Goal: Information Seeking & Learning: Find specific page/section

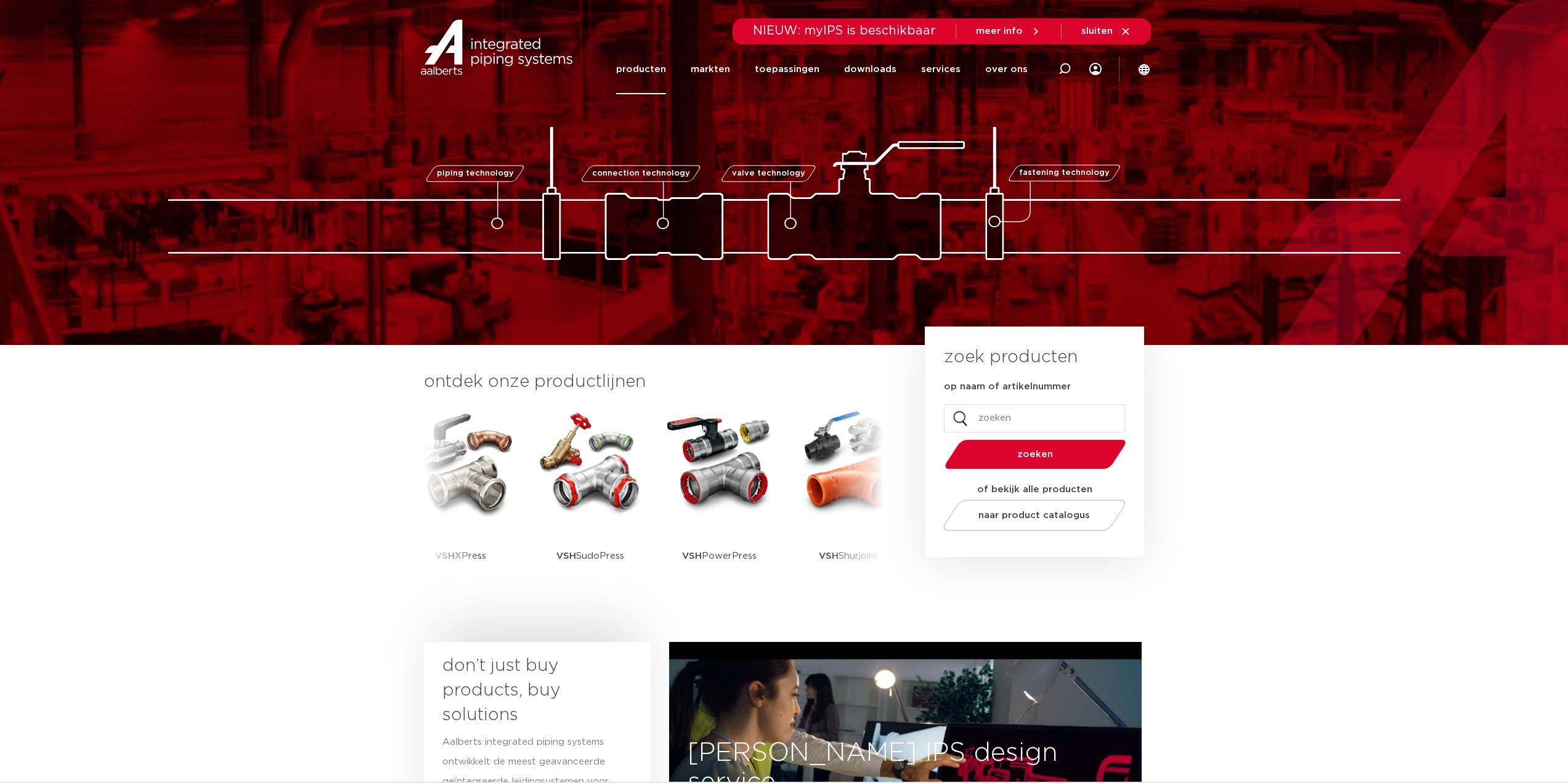
click at [665, 72] on link "producten" at bounding box center [641, 70] width 50 height 50
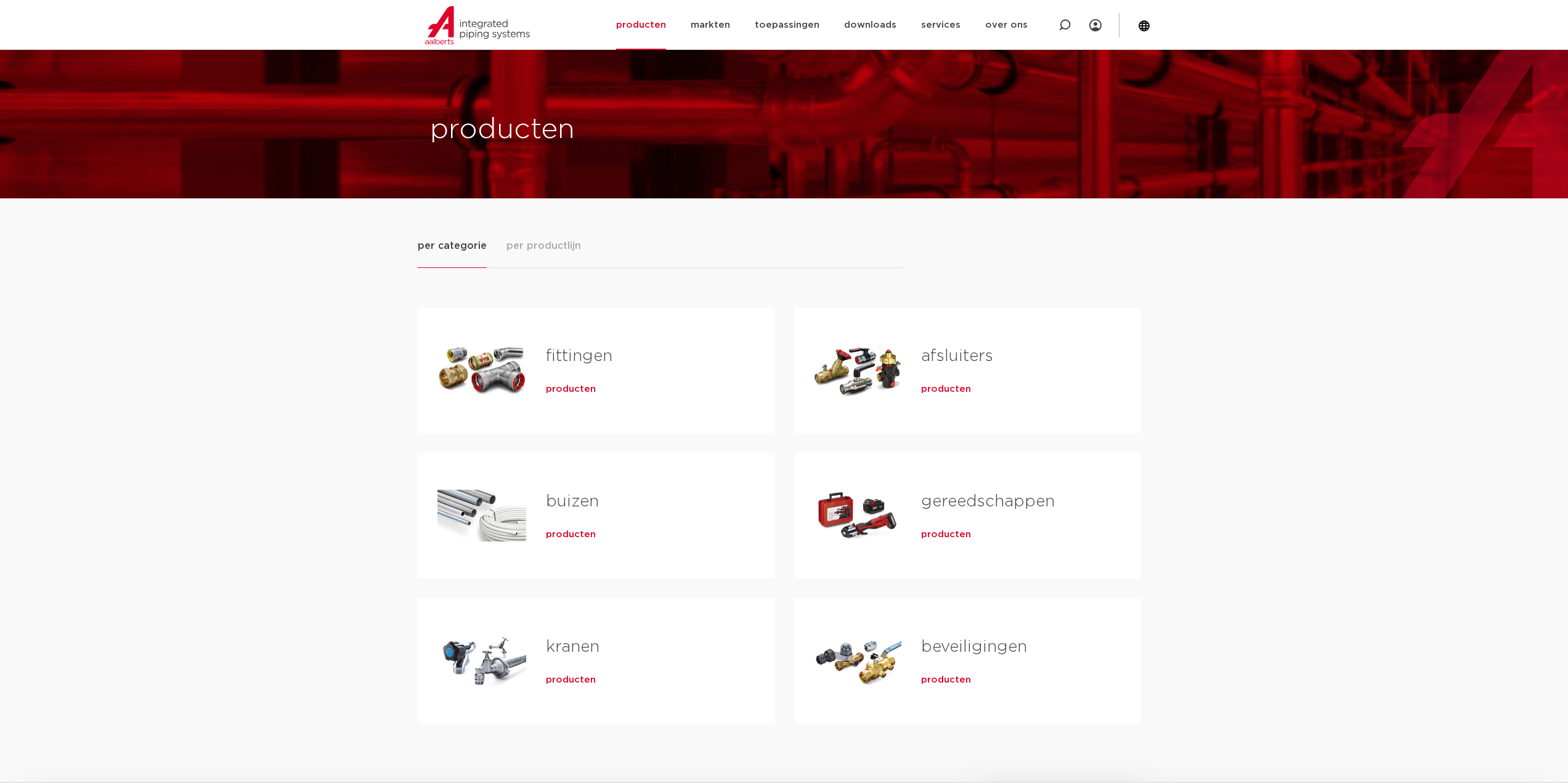
scroll to position [123, 0]
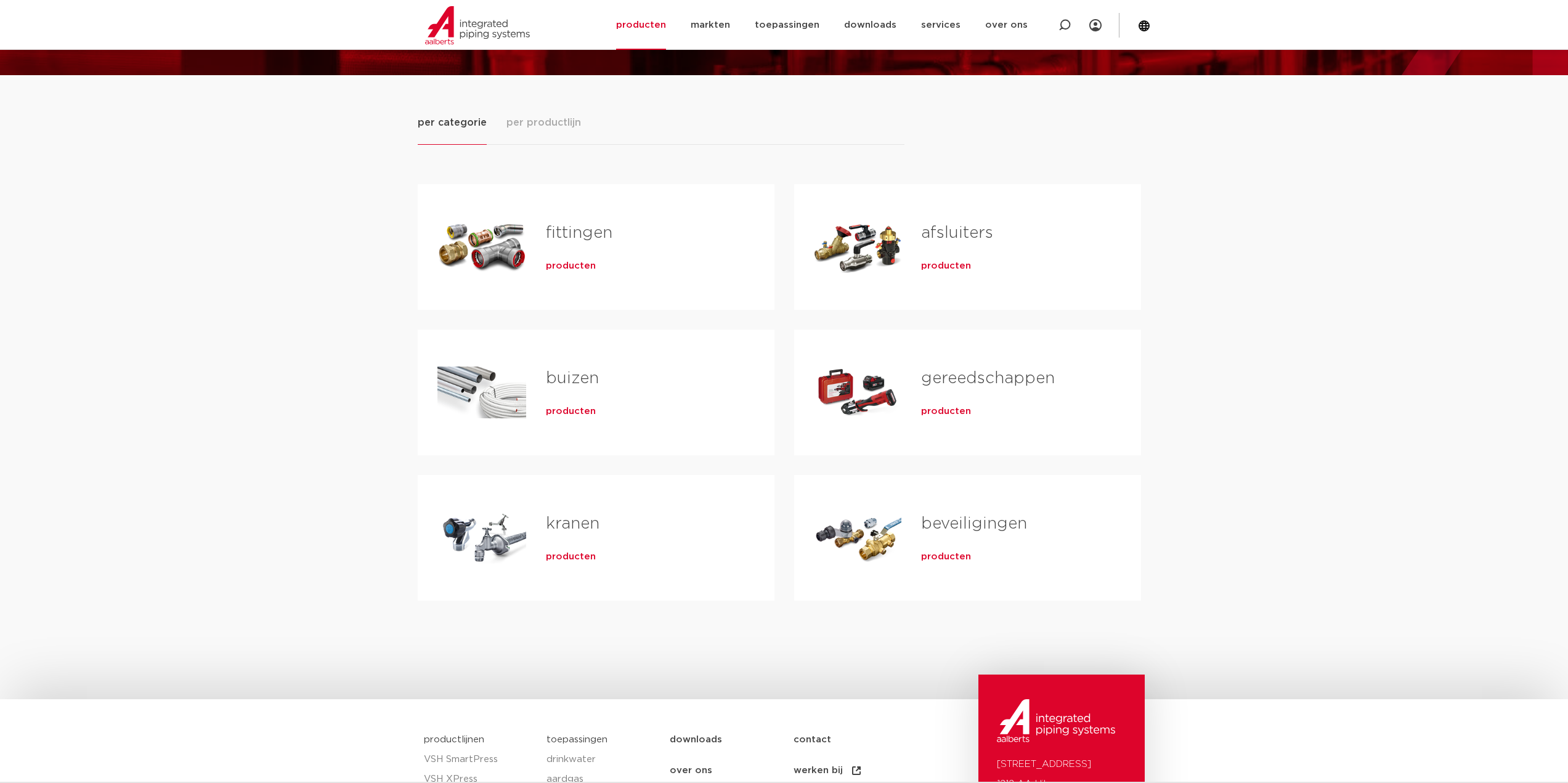
click at [561, 262] on span "producten" at bounding box center [571, 266] width 50 height 13
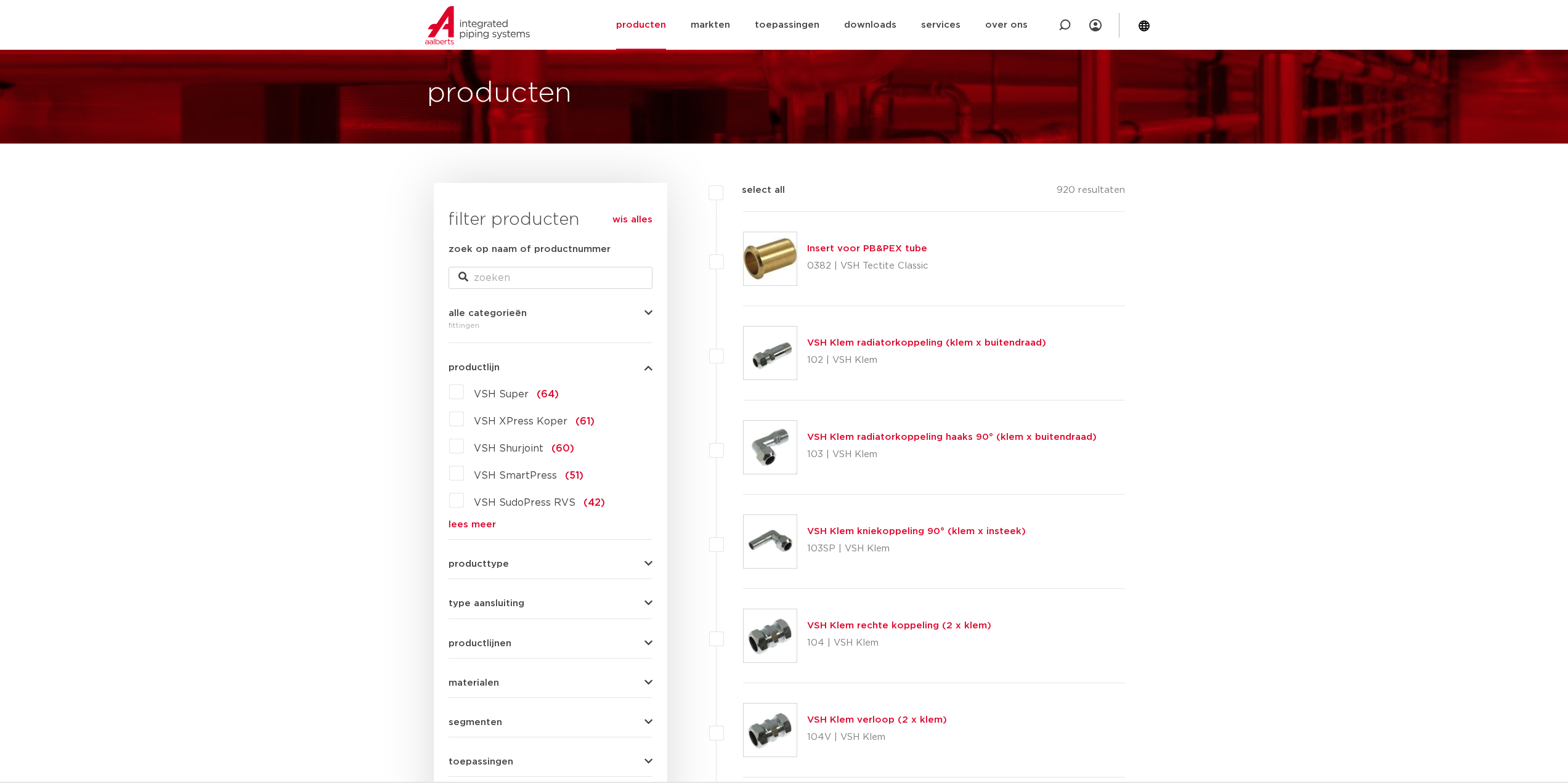
scroll to position [15, 0]
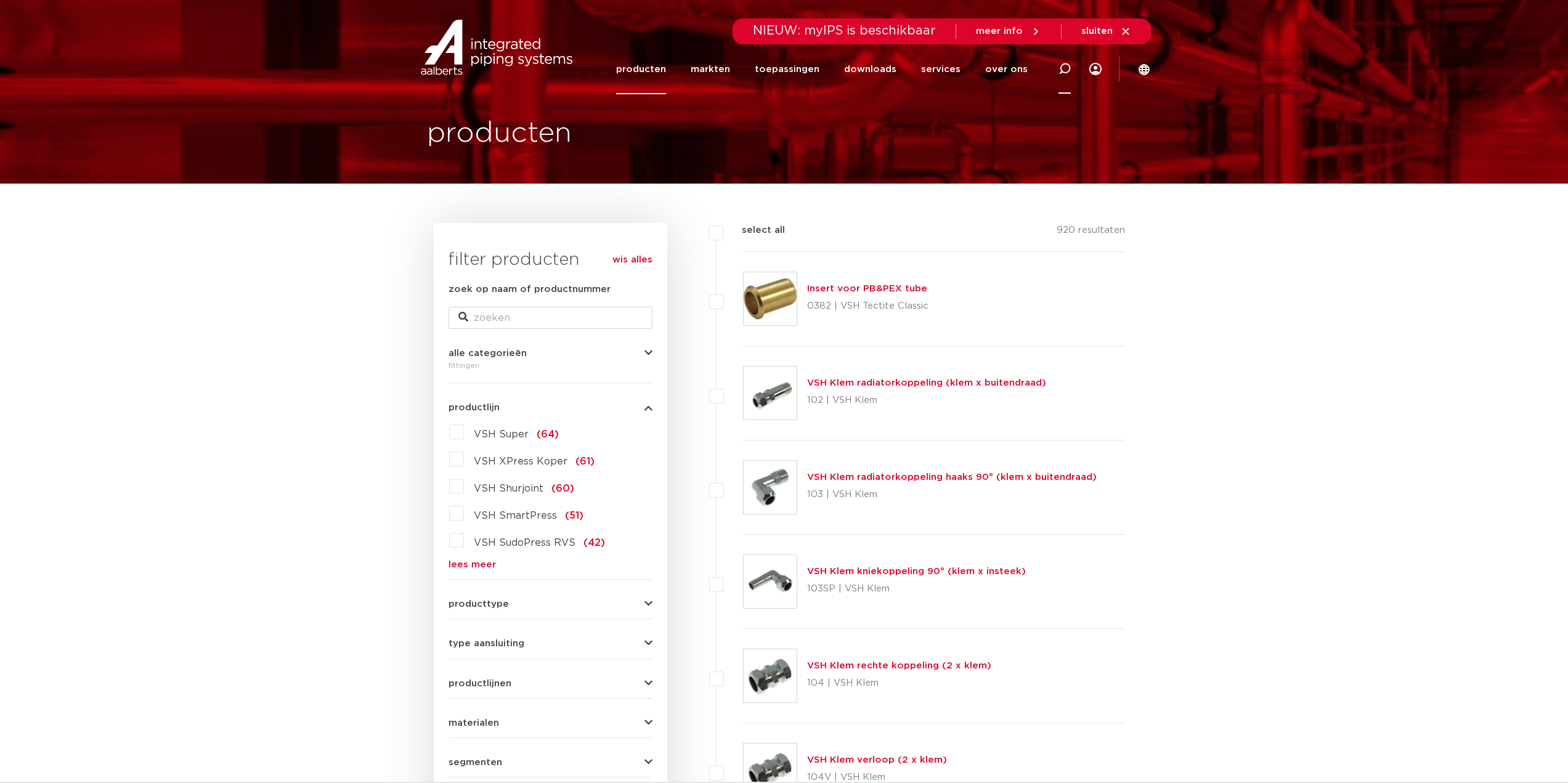
click at [1070, 68] on icon at bounding box center [1064, 69] width 15 height 15
type input "bocht 90"
click button "Zoeken" at bounding box center [0, 0] width 0 height 0
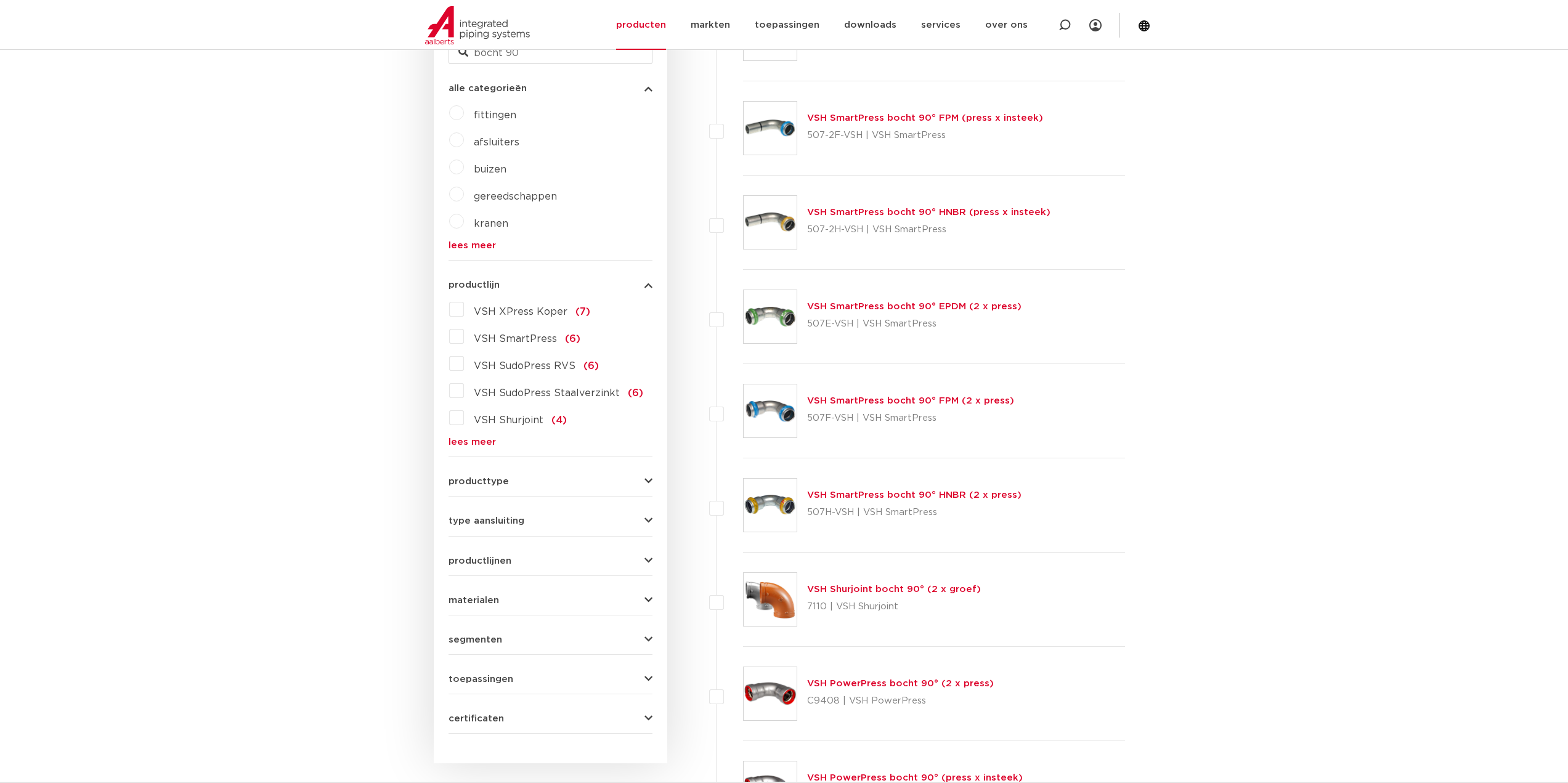
scroll to position [569, 0]
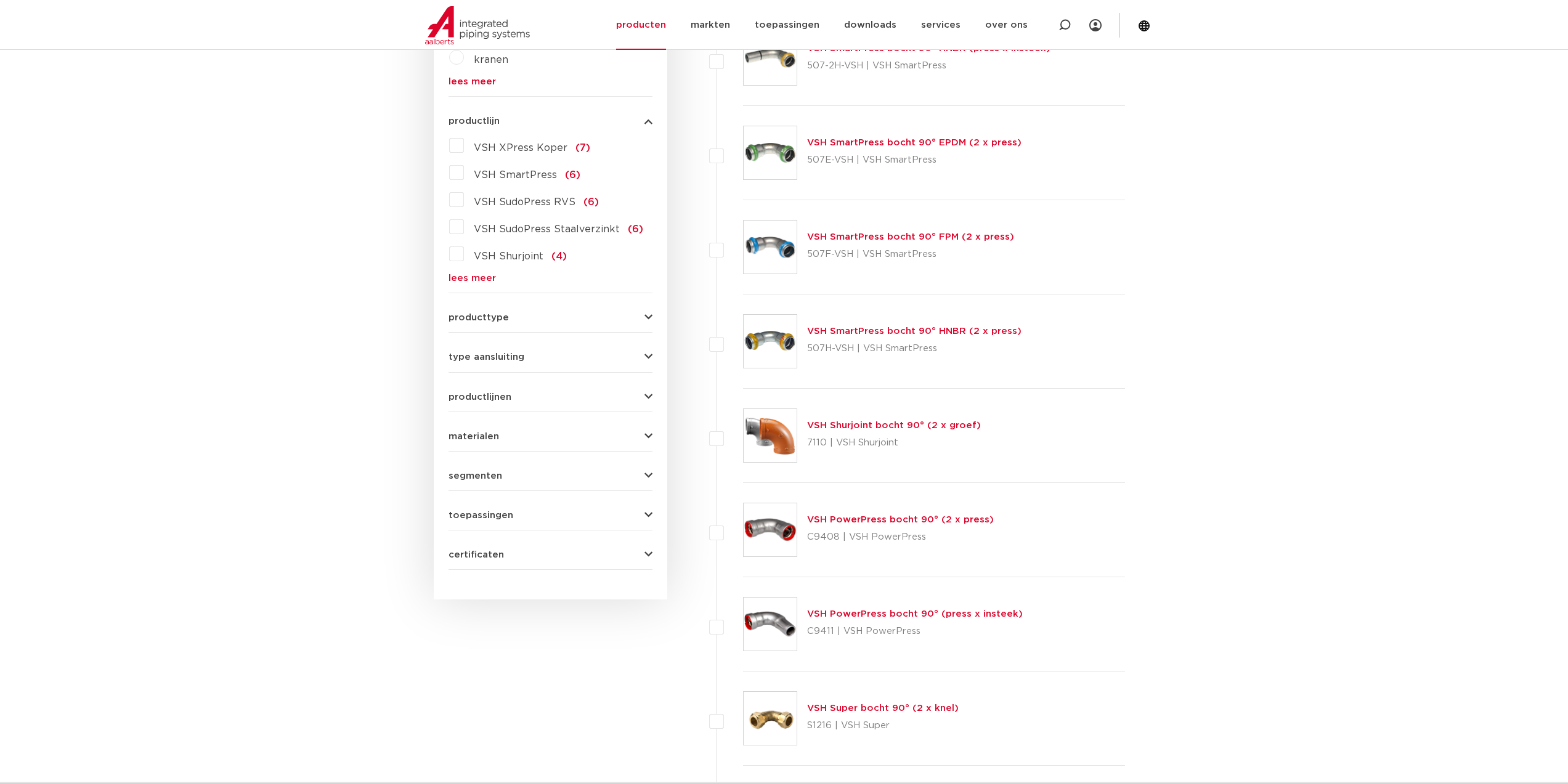
click at [643, 360] on button "type aansluiting" at bounding box center [550, 357] width 204 height 9
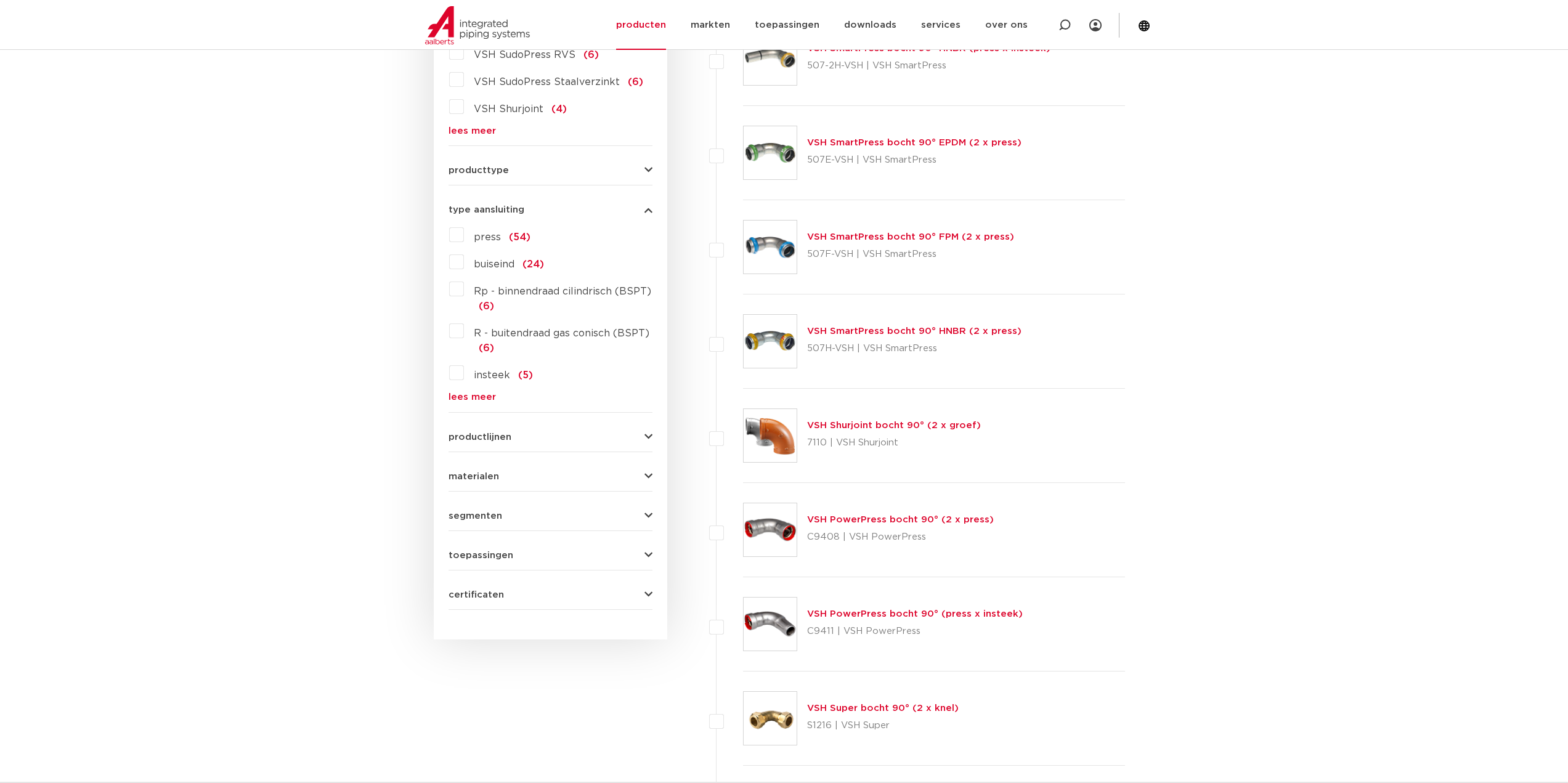
scroll to position [560, 0]
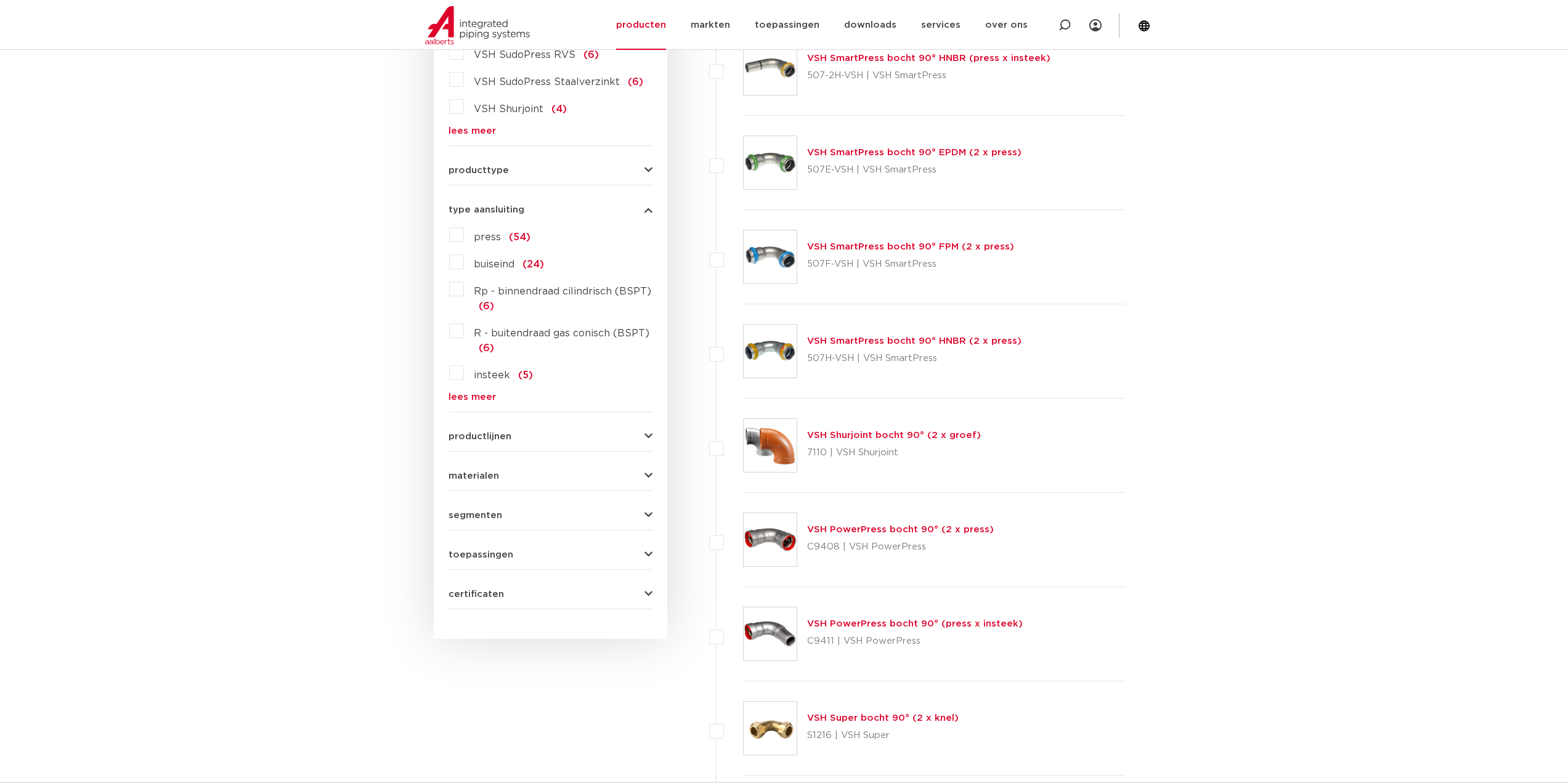
click at [464, 370] on label "insteek (5)" at bounding box center [499, 372] width 69 height 19
click at [0, 0] on input "insteek (5)" at bounding box center [0, 0] width 0 height 0
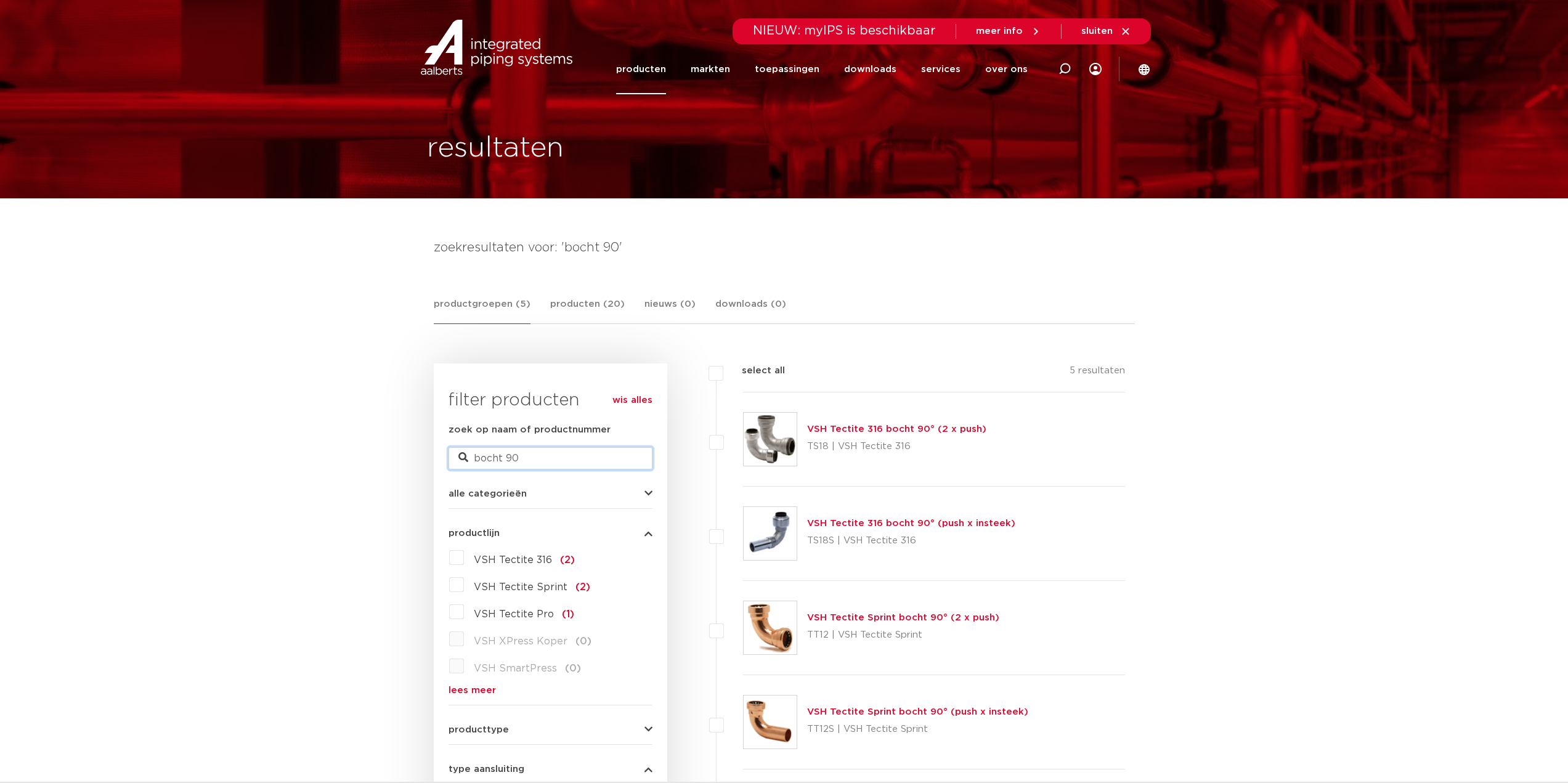
drag, startPoint x: 539, startPoint y: 459, endPoint x: 501, endPoint y: 461, distance: 38.1
click at [501, 461] on input "bocht 90" at bounding box center [550, 458] width 204 height 22
type input "bocht"
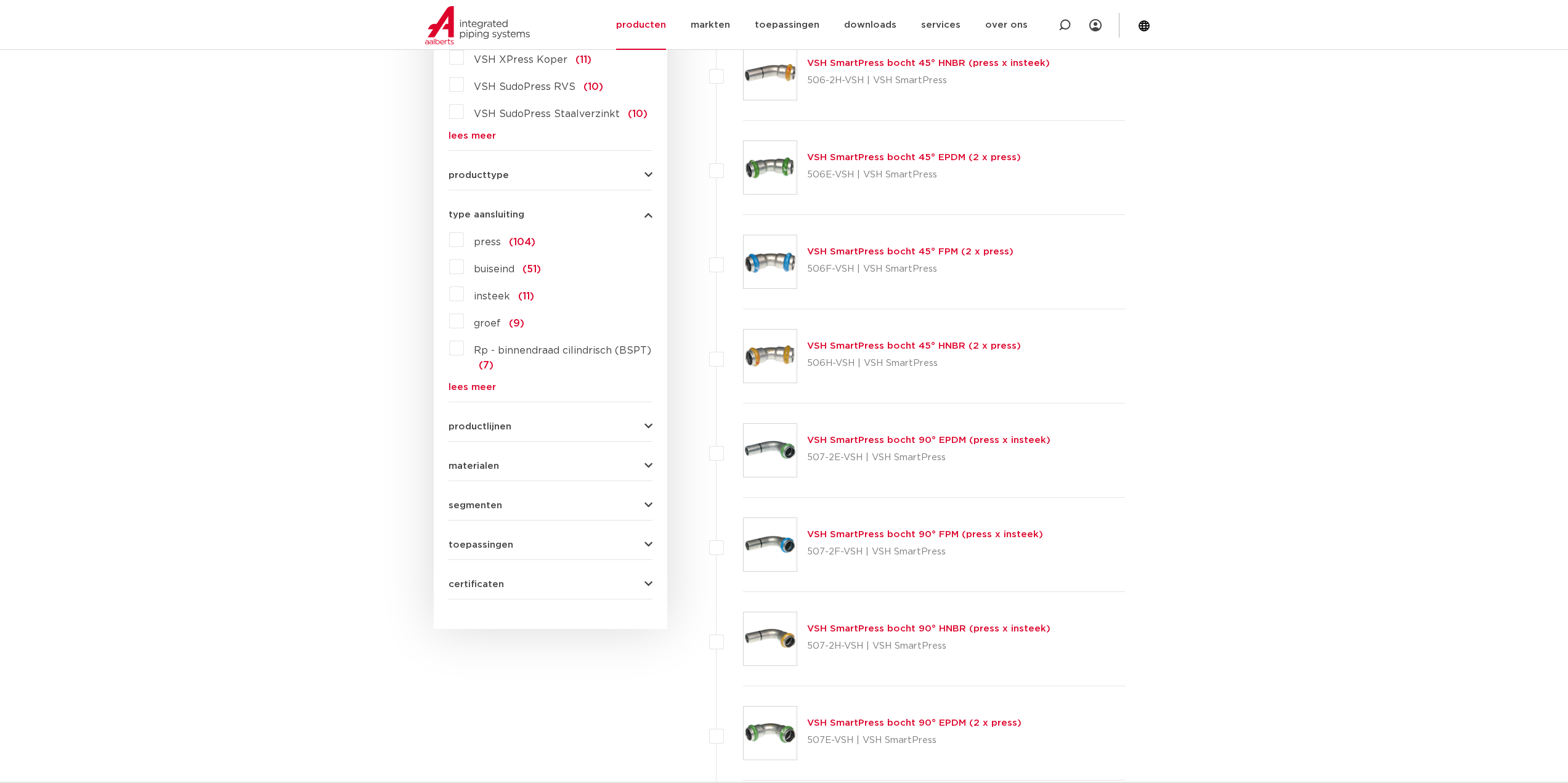
scroll to position [493, 0]
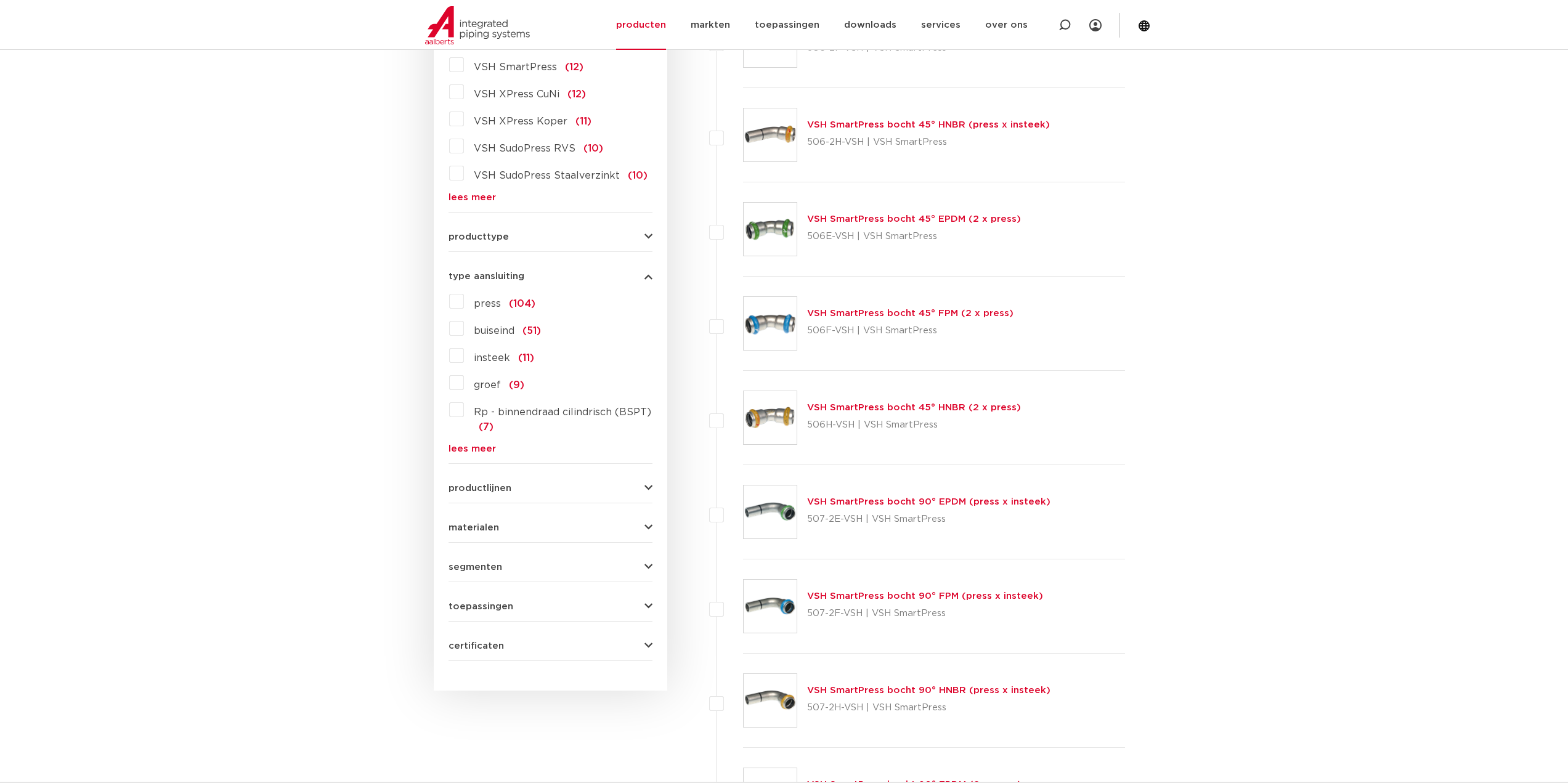
click at [464, 358] on label "insteek (11)" at bounding box center [499, 355] width 70 height 19
click at [0, 0] on input "insteek (11)" at bounding box center [0, 0] width 0 height 0
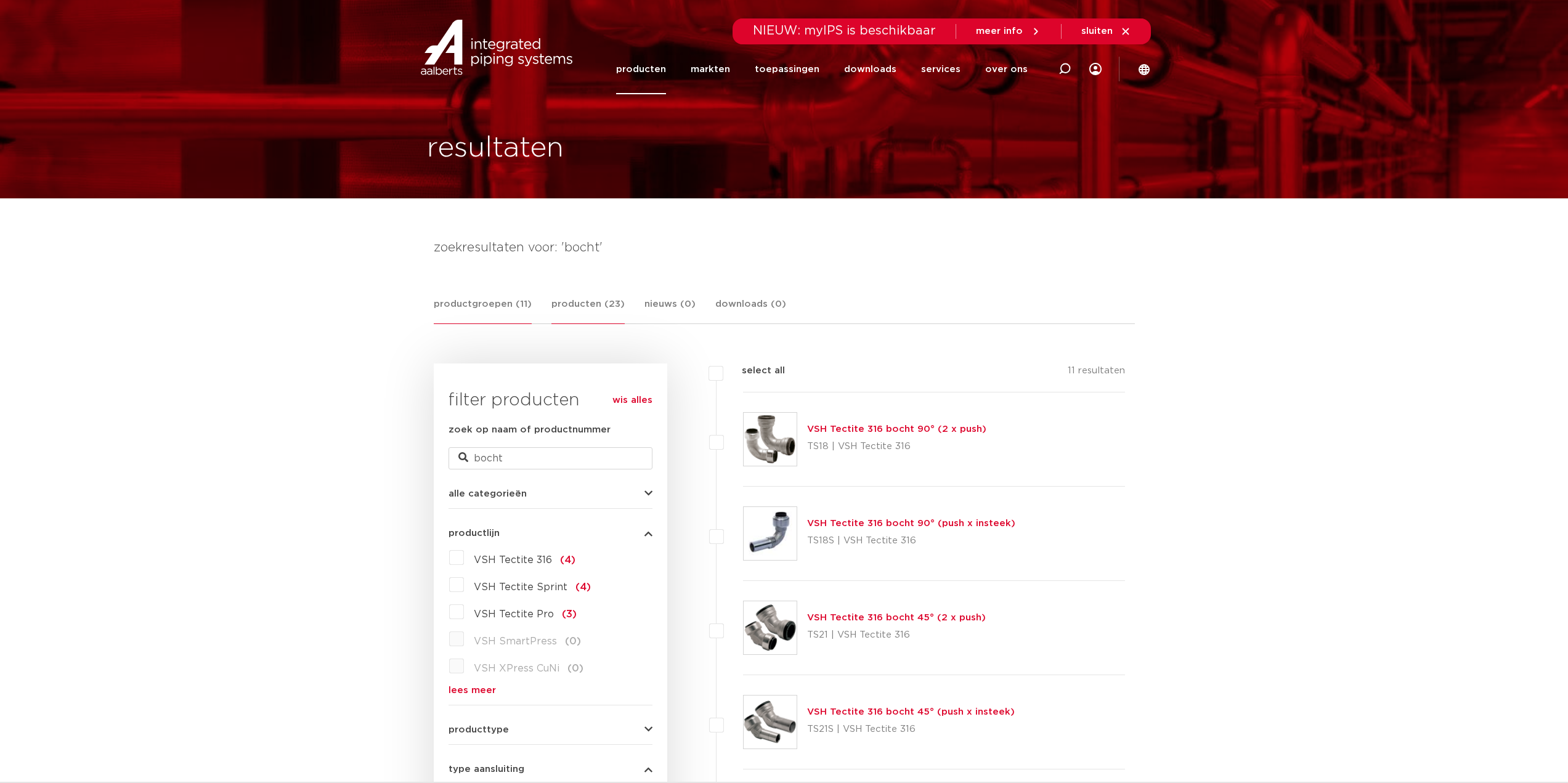
click at [586, 310] on link "producten (23)" at bounding box center [588, 310] width 73 height 27
click at [1061, 63] on icon at bounding box center [1064, 69] width 13 height 13
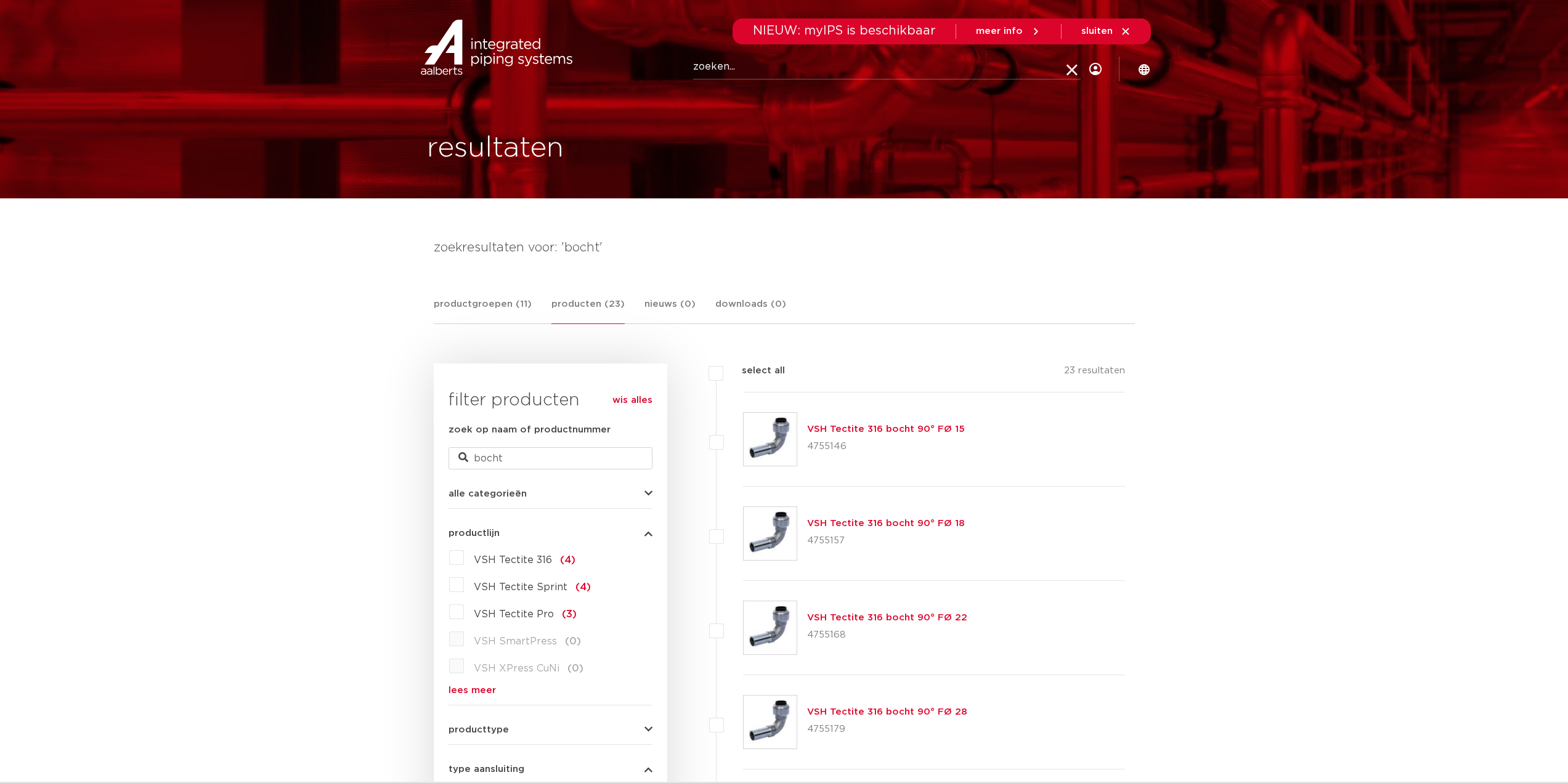
type input "s"
type input "vsh bocht"
click button "Zoeken" at bounding box center [0, 0] width 0 height 0
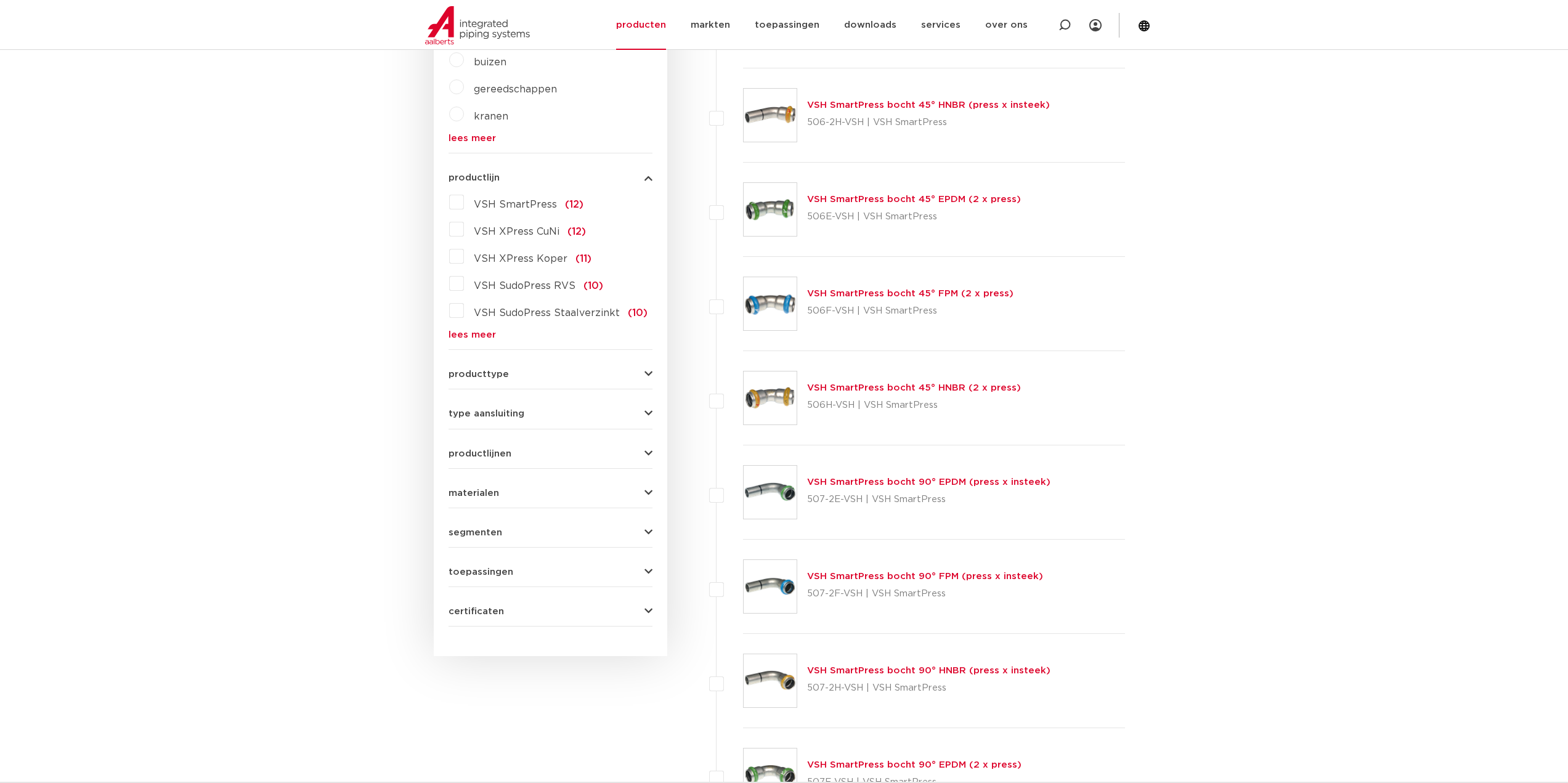
scroll to position [493, 0]
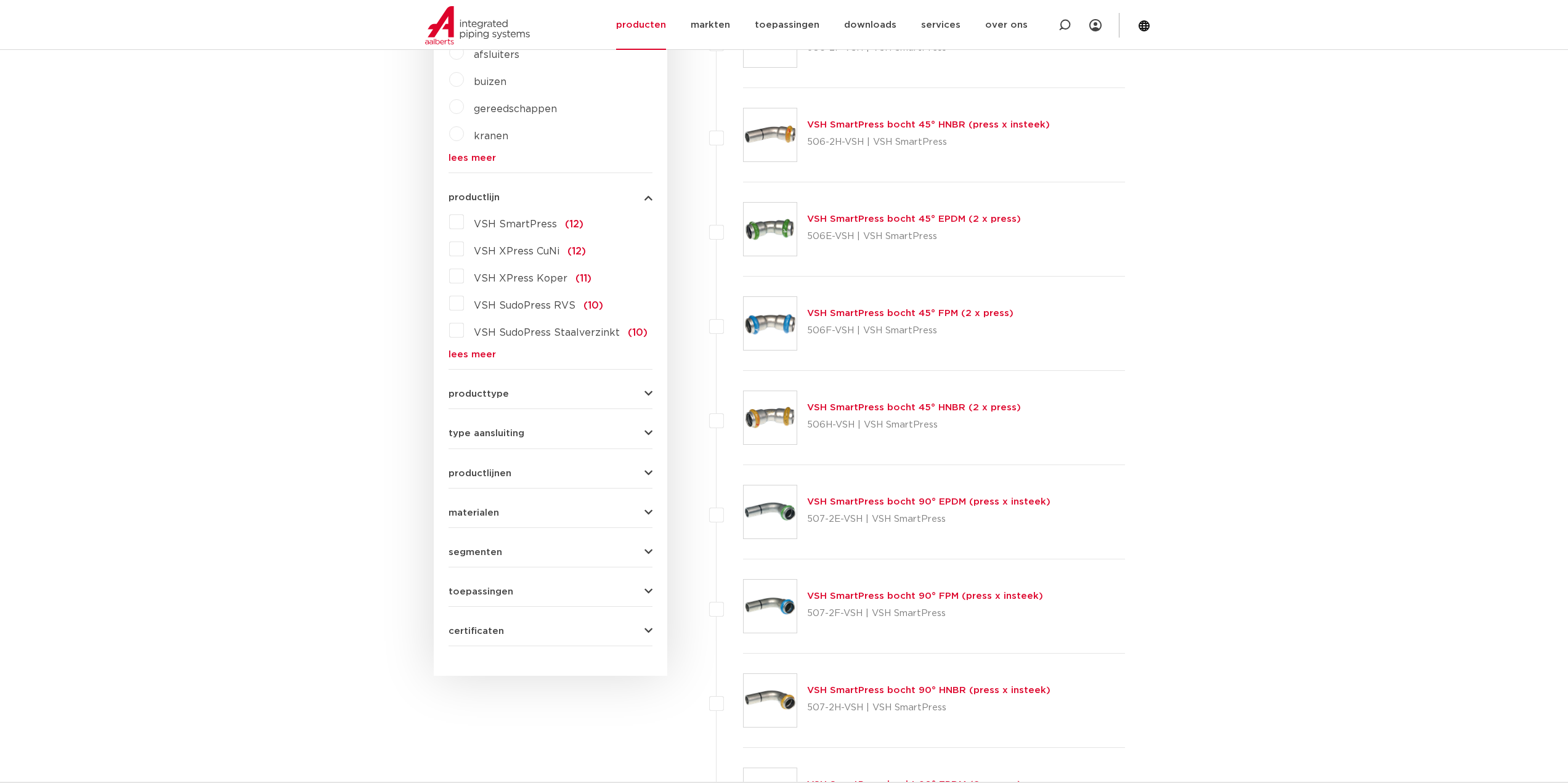
click at [468, 351] on link "lees meer" at bounding box center [550, 354] width 204 height 9
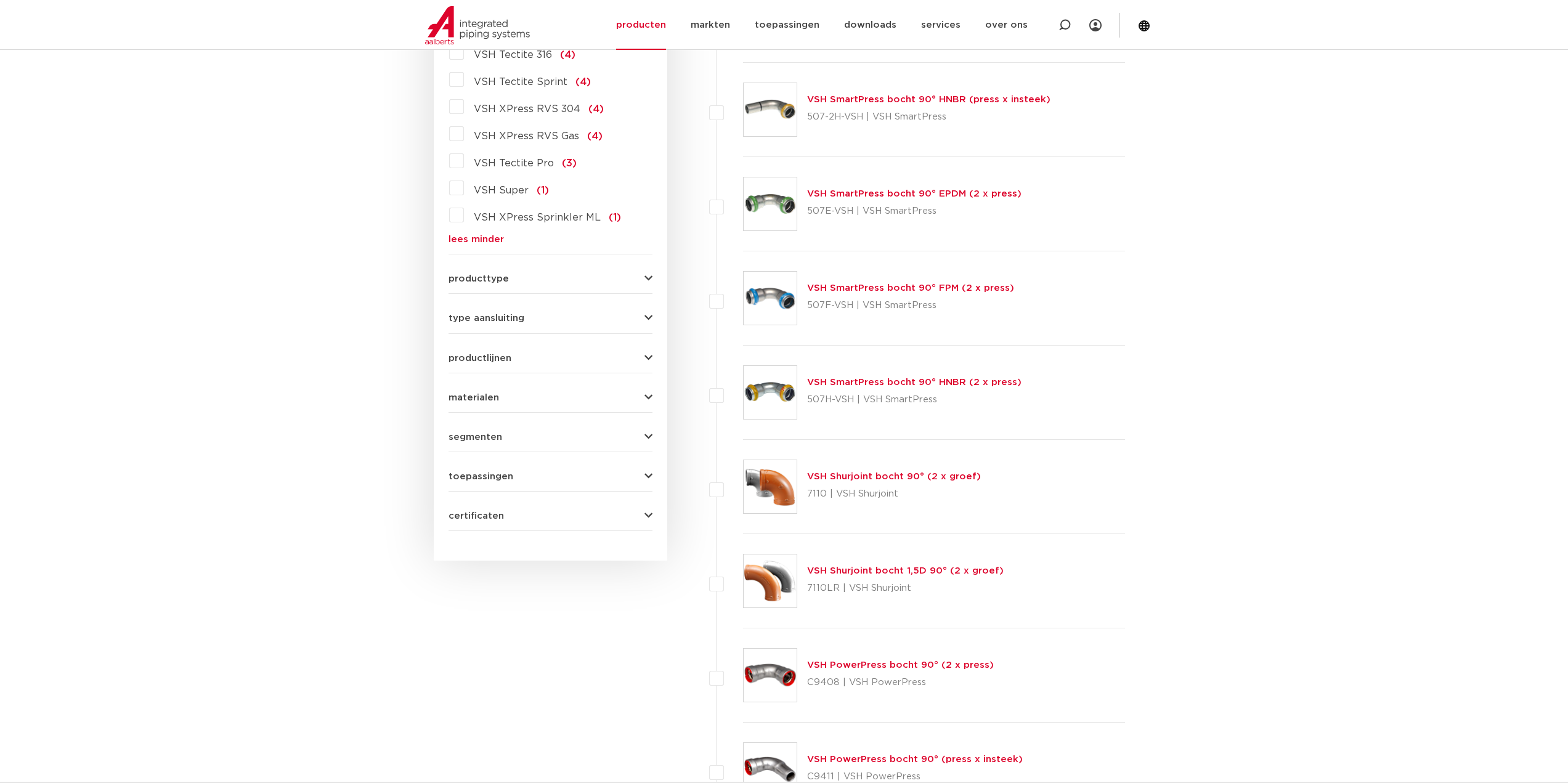
scroll to position [1109, 0]
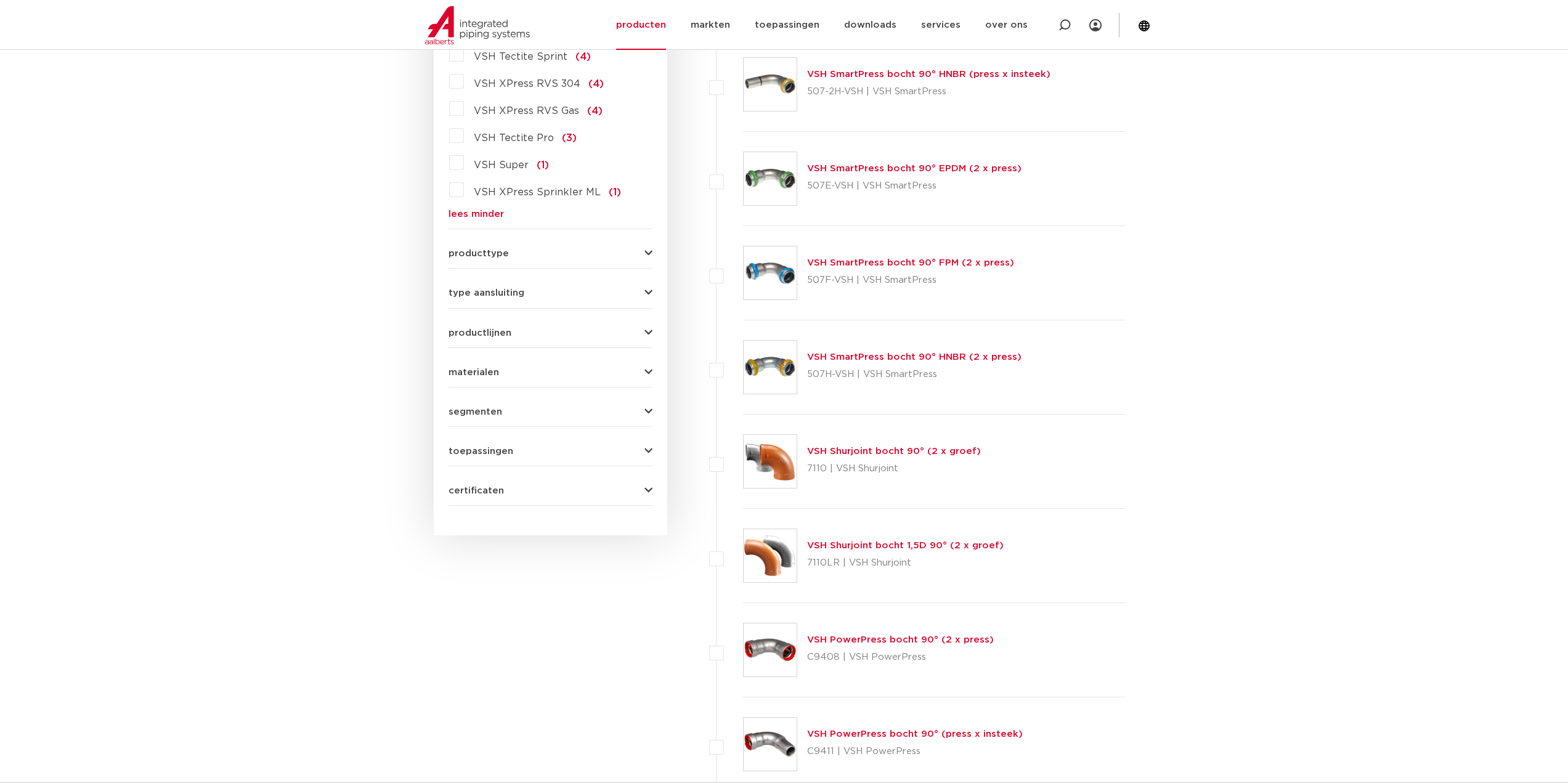
click at [519, 292] on span "type aansluiting" at bounding box center [486, 293] width 76 height 9
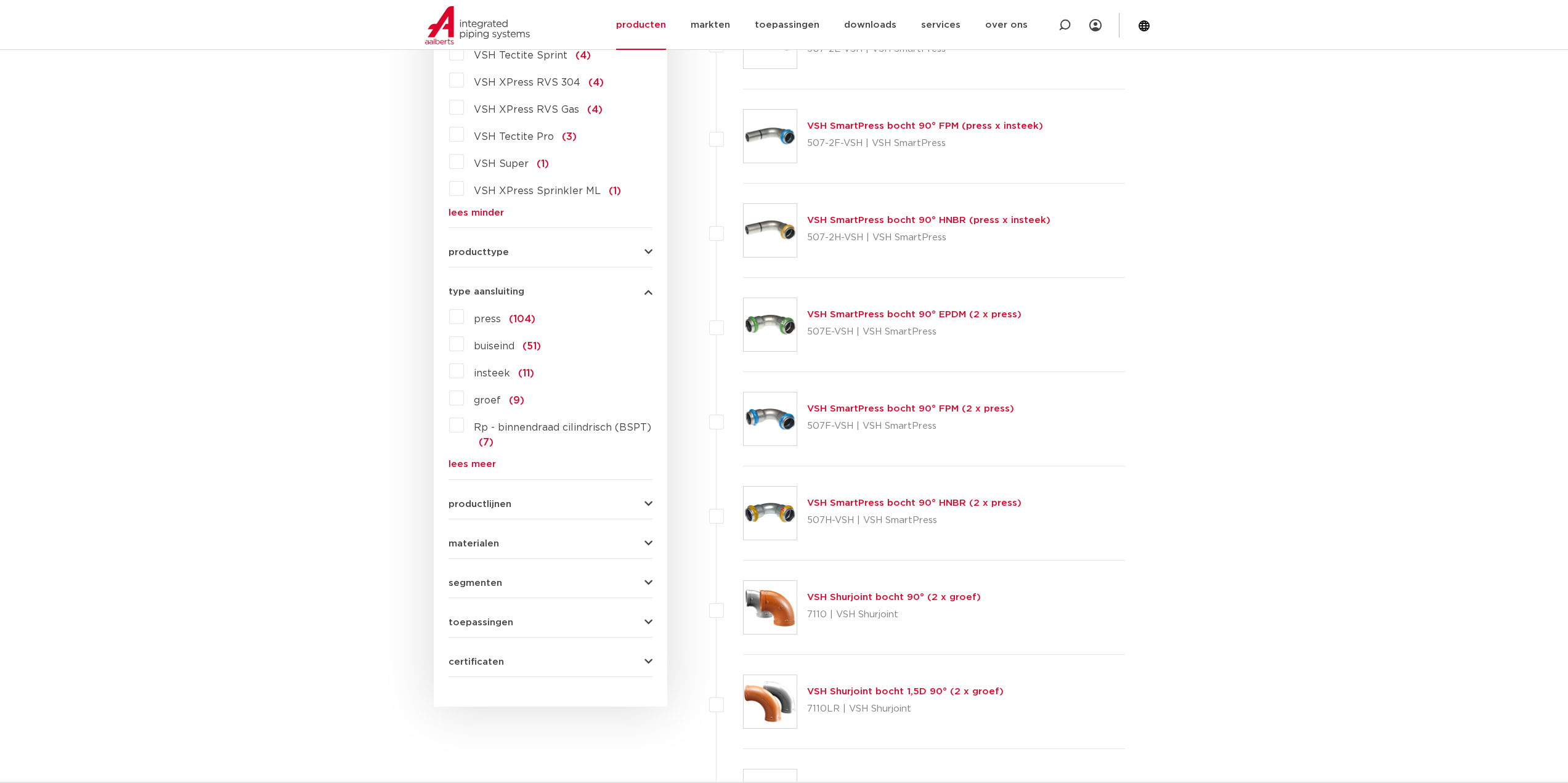
scroll to position [952, 0]
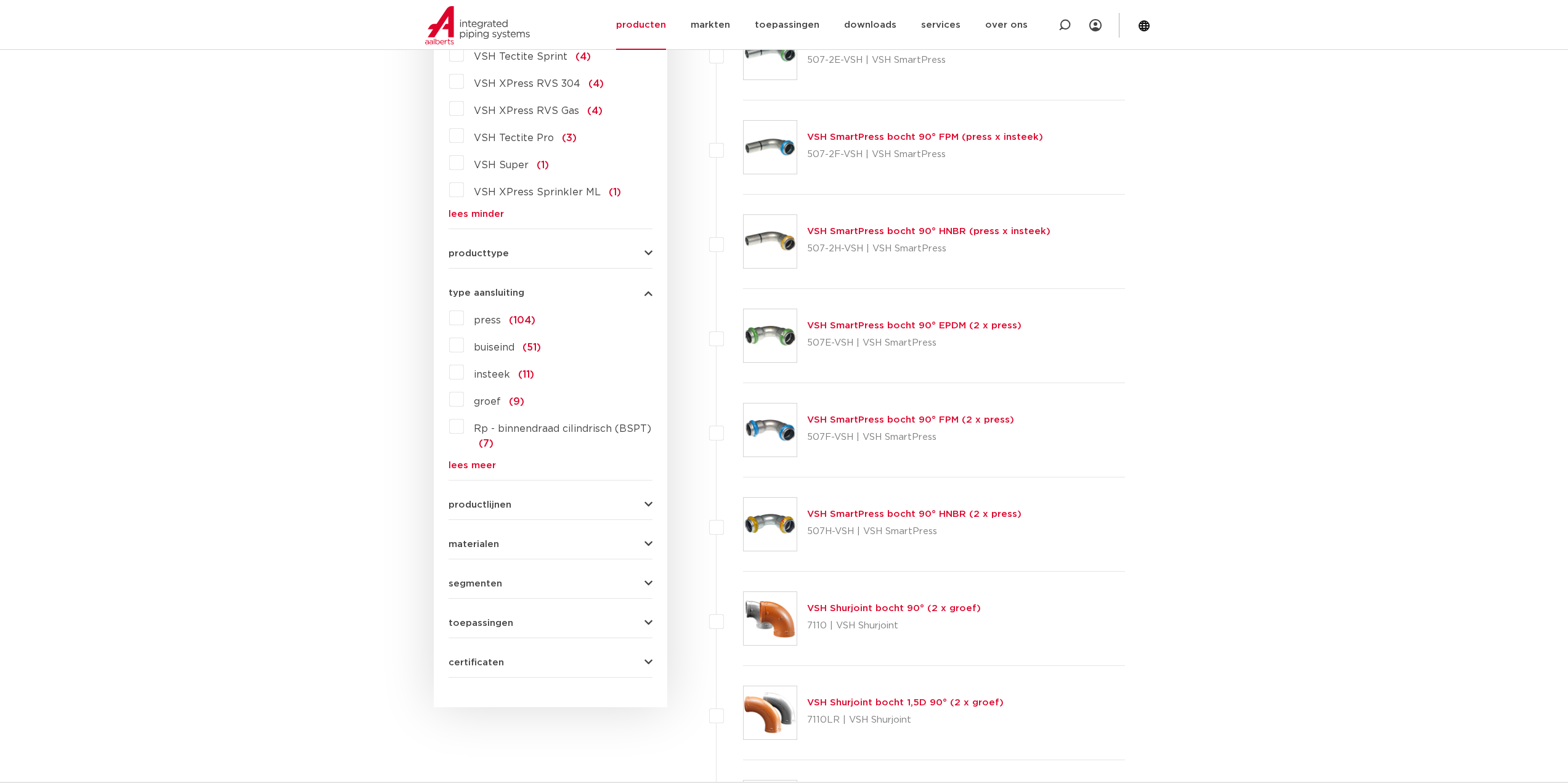
click at [468, 465] on link "lees meer" at bounding box center [550, 466] width 204 height 9
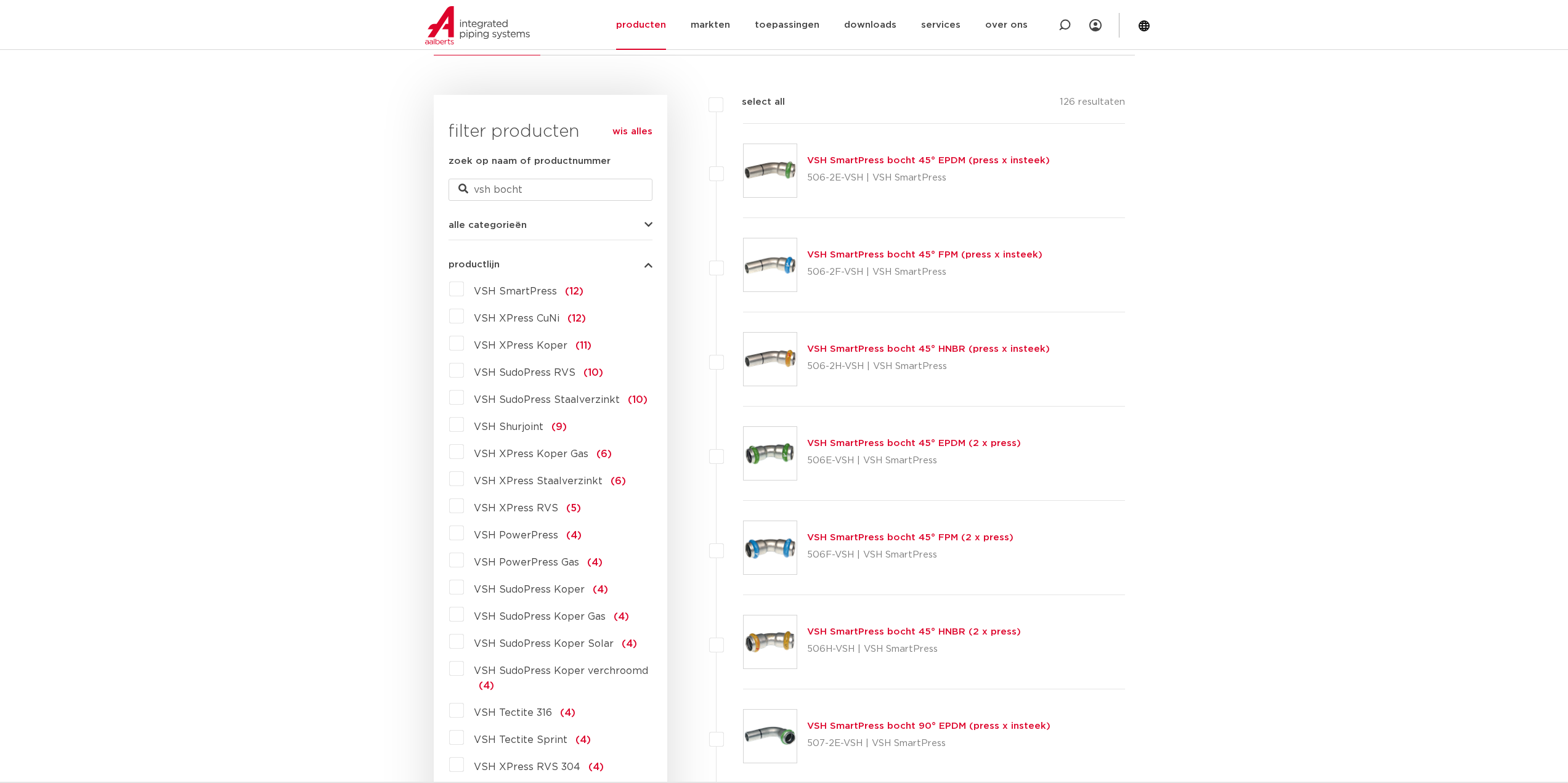
scroll to position [0, 0]
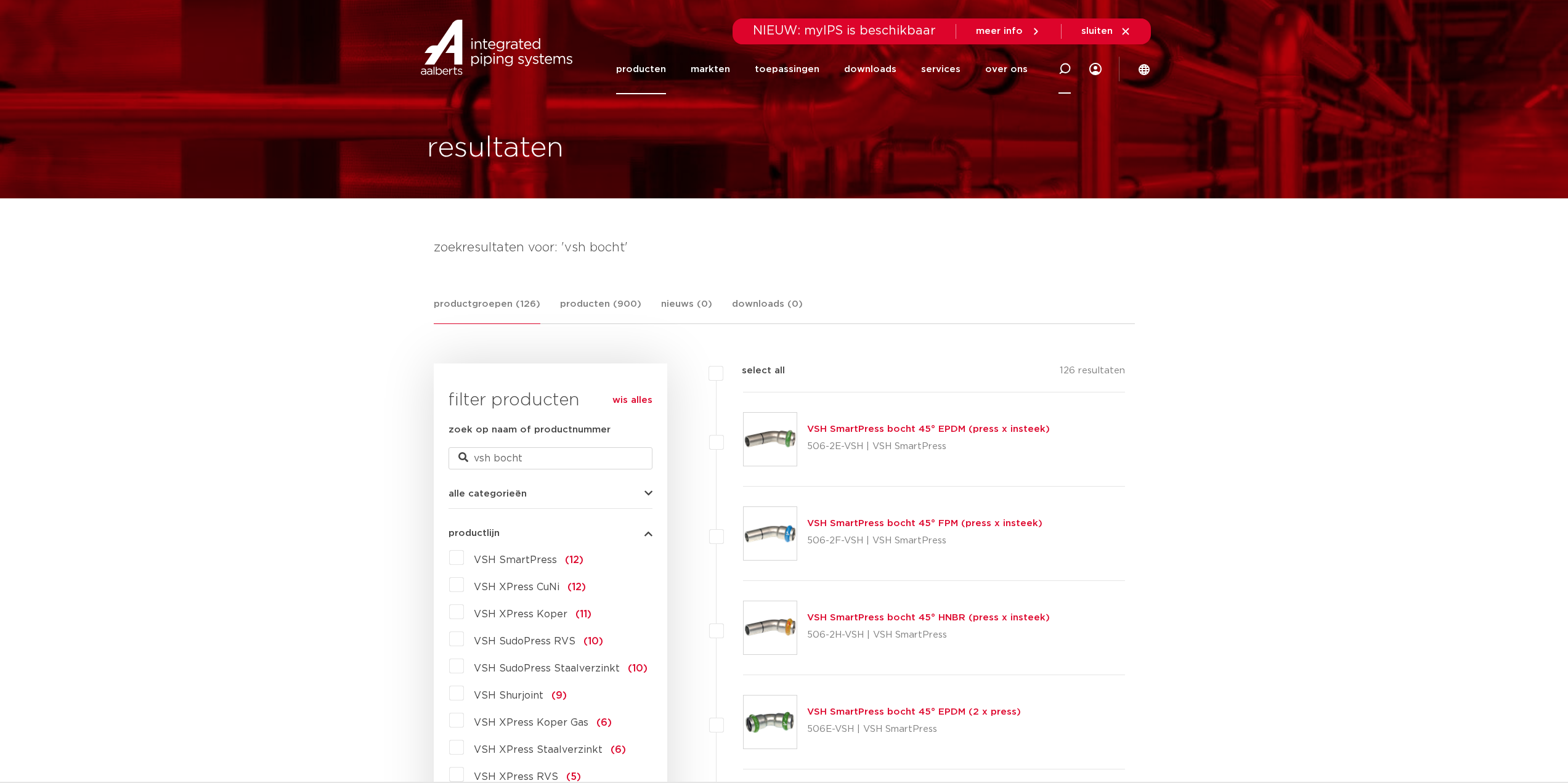
click at [1057, 69] on div at bounding box center [1064, 69] width 50 height 51
type input "bocht insteek"
click button "Zoeken" at bounding box center [0, 0] width 0 height 0
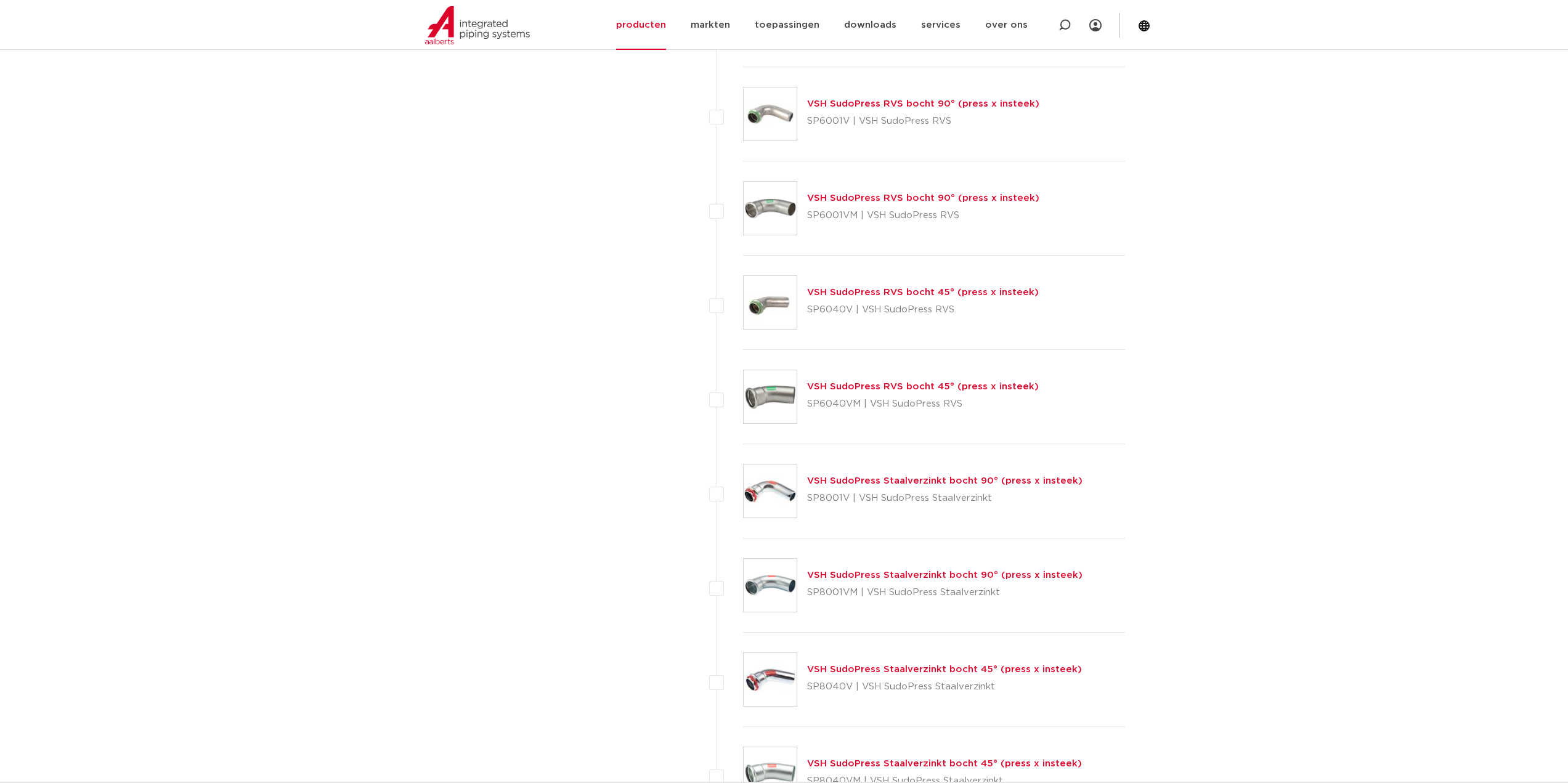
scroll to position [1725, 0]
